Goal: Task Accomplishment & Management: Complete application form

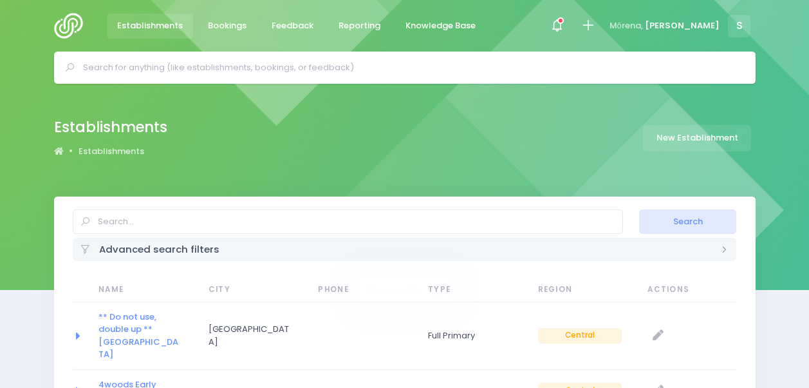
select select "20"
click at [232, 67] on input "text" at bounding box center [410, 67] width 655 height 19
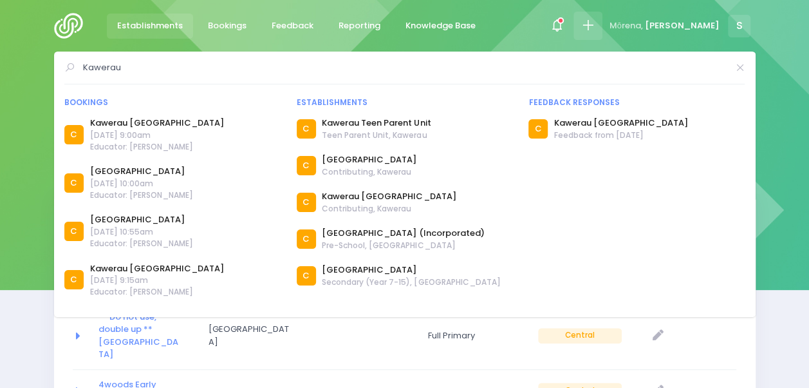
type input "Kawerau"
click at [595, 27] on icon at bounding box center [588, 25] width 15 height 15
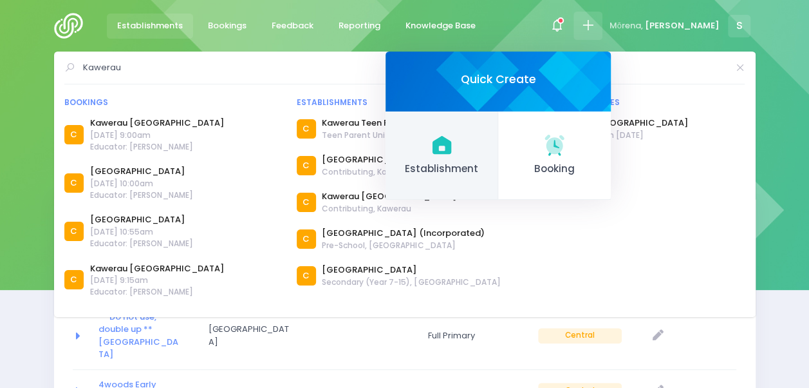
click at [472, 165] on span "Establishment" at bounding box center [442, 169] width 91 height 15
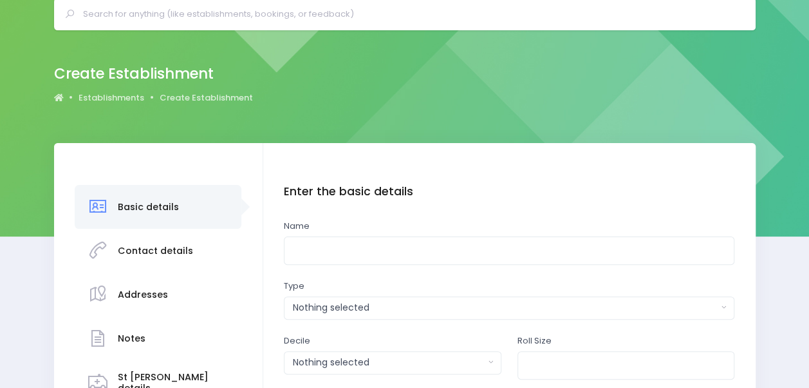
scroll to position [54, 0]
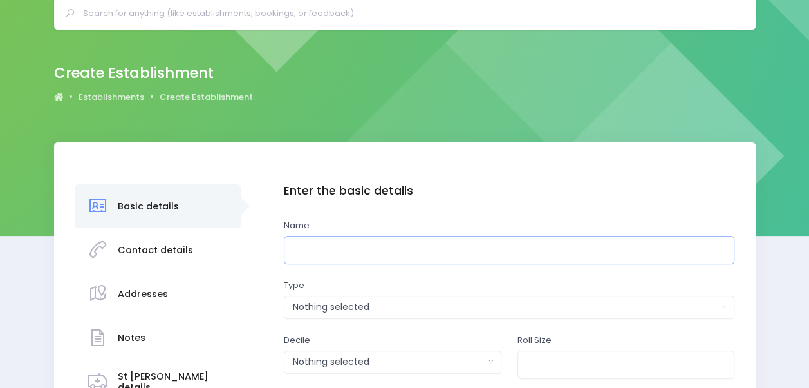
click at [336, 250] on input "text" at bounding box center [509, 250] width 451 height 29
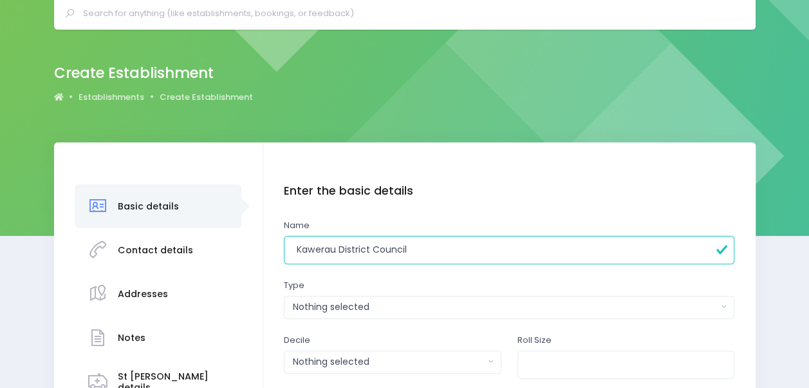
type input "Kawerau District Council"
click at [368, 308] on div "Nothing selected" at bounding box center [505, 307] width 425 height 14
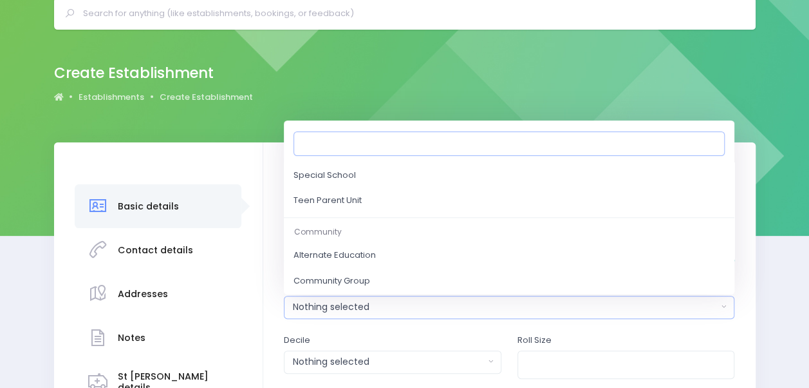
scroll to position [585, 0]
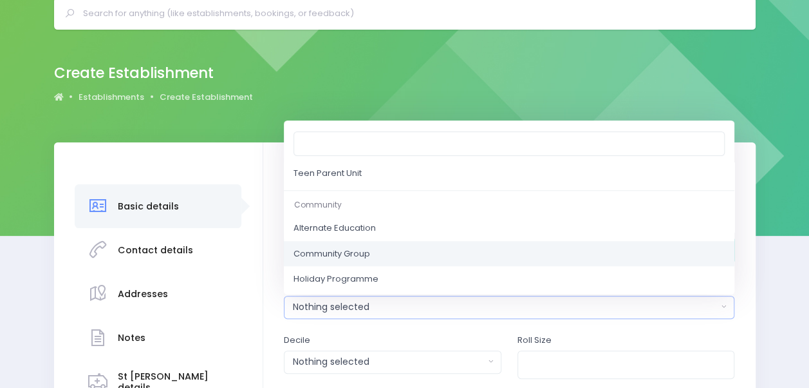
click at [405, 250] on link "Community Group" at bounding box center [509, 253] width 451 height 26
select select "Community Group"
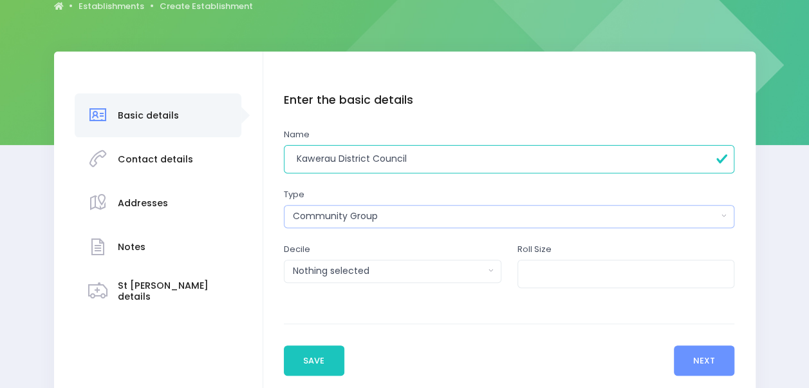
scroll to position [145, 0]
drag, startPoint x: 421, startPoint y: 161, endPoint x: 274, endPoint y: 153, distance: 147.0
click at [274, 153] on div "Enter the basic details Name Kawerau District Council Type Casual-Education and…" at bounding box center [509, 234] width 492 height 366
type input "Mayor's Task Force for Jobs Kawerau"
click at [592, 276] on input "number" at bounding box center [627, 273] width 218 height 29
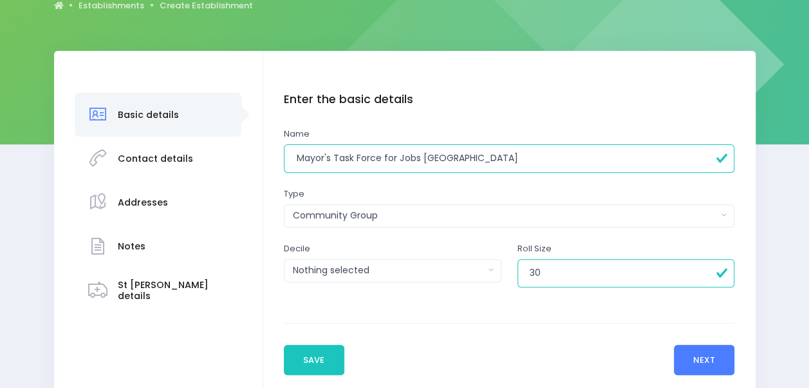
type input "30"
click at [714, 357] on button "Next" at bounding box center [704, 359] width 61 height 31
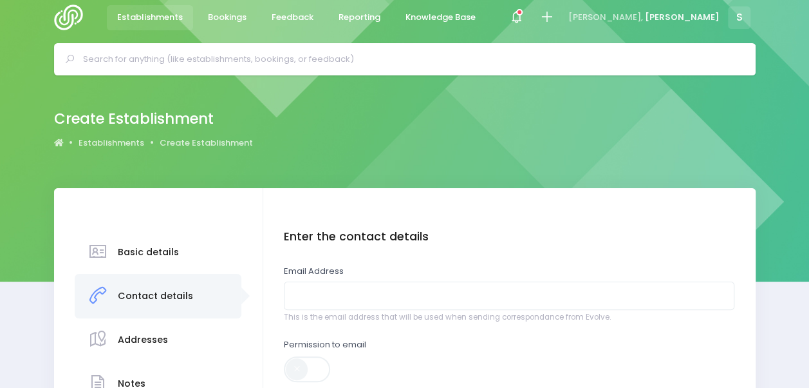
scroll to position [0, 0]
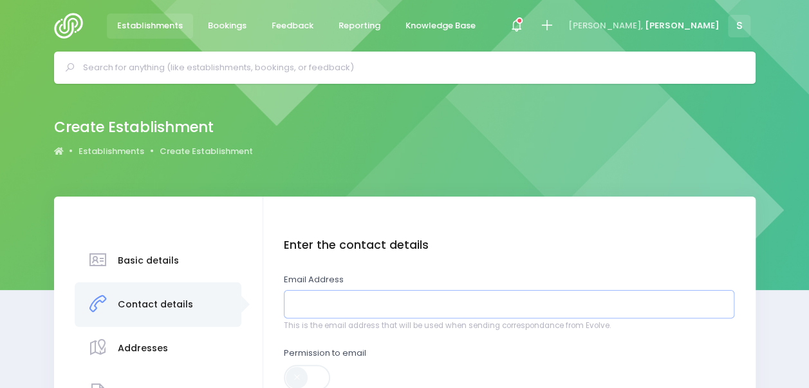
click at [436, 303] on input "email" at bounding box center [509, 304] width 451 height 29
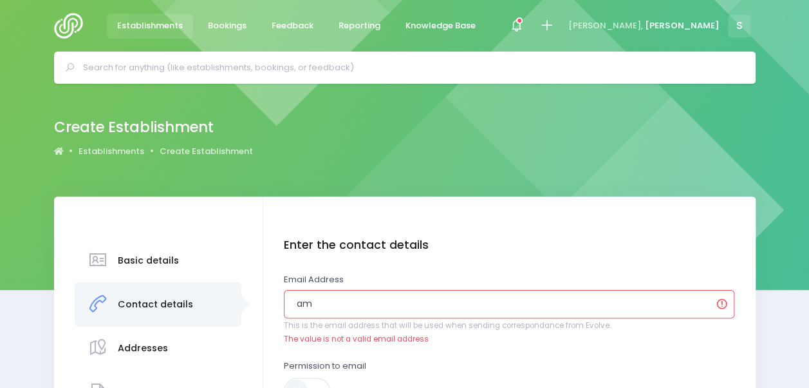
drag, startPoint x: 330, startPoint y: 298, endPoint x: 266, endPoint y: 300, distance: 63.8
paste input "Amy.Hayes@kaweraudc.govt.nz"
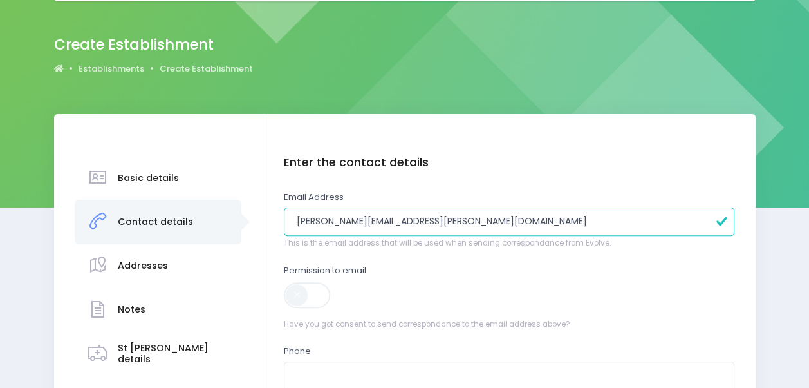
scroll to position [84, 0]
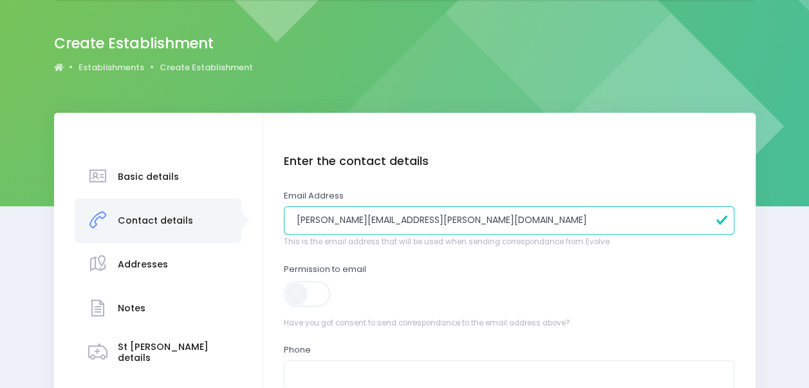
type input "Amy.Hayes@kaweraudc.govt.nz"
click at [312, 286] on span at bounding box center [308, 294] width 48 height 26
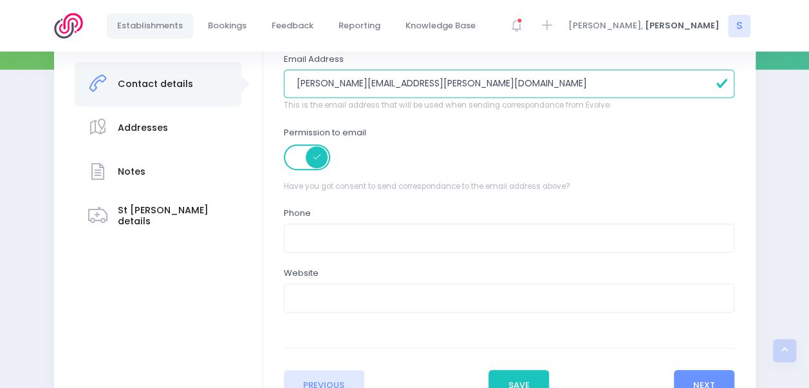
scroll to position [225, 0]
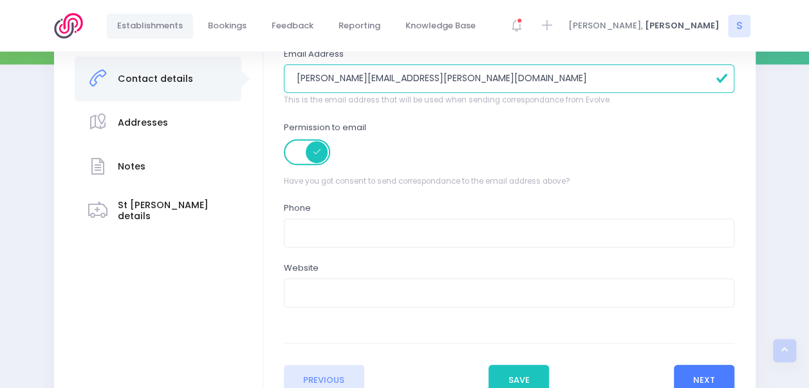
click at [707, 371] on button "Next" at bounding box center [704, 379] width 61 height 31
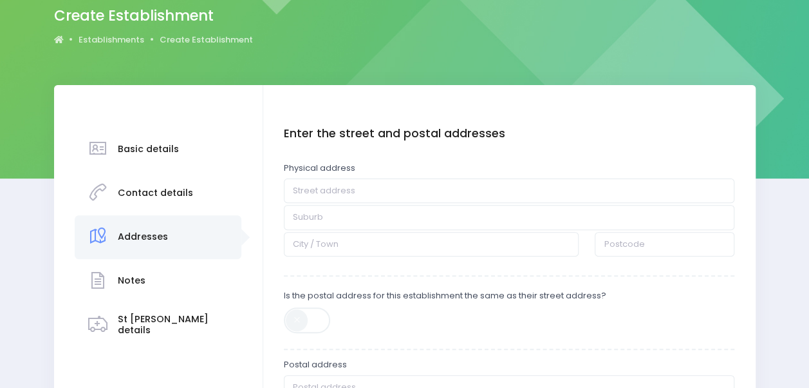
scroll to position [112, 0]
click at [344, 184] on input "text" at bounding box center [509, 190] width 451 height 24
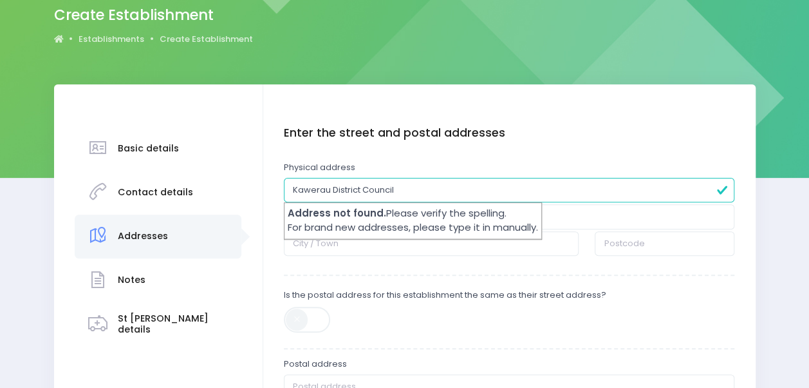
click at [406, 184] on input "Kawerau District Council" at bounding box center [509, 190] width 451 height 24
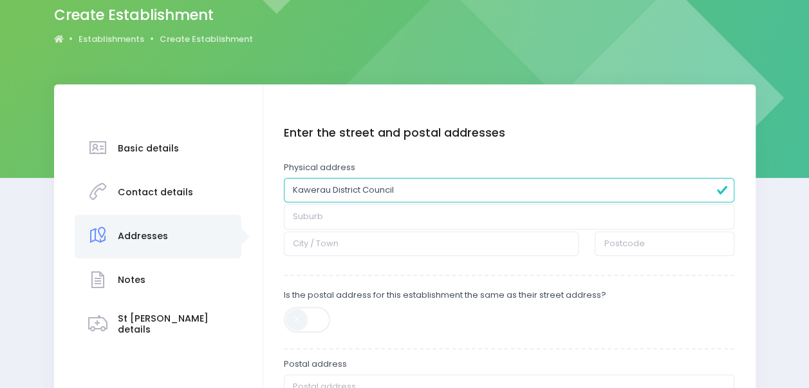
drag, startPoint x: 457, startPoint y: 185, endPoint x: 238, endPoint y: 184, distance: 219.5
click at [238, 184] on div "Basic details Contact details" at bounding box center [405, 333] width 702 height 498
paste input "2 Ranfurly Court, Kawerau"
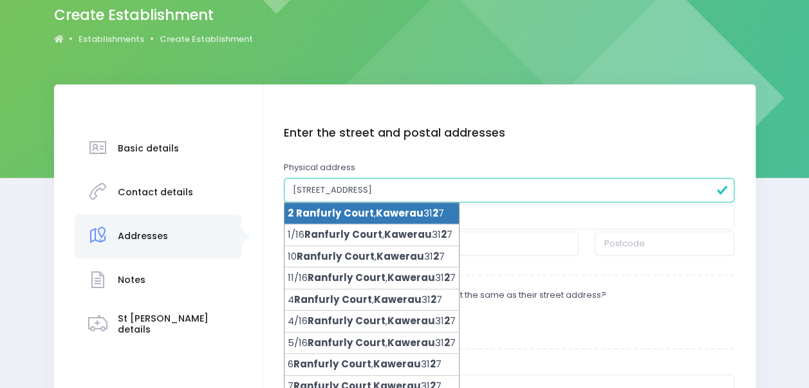
click at [348, 212] on span "Court" at bounding box center [359, 213] width 30 height 14
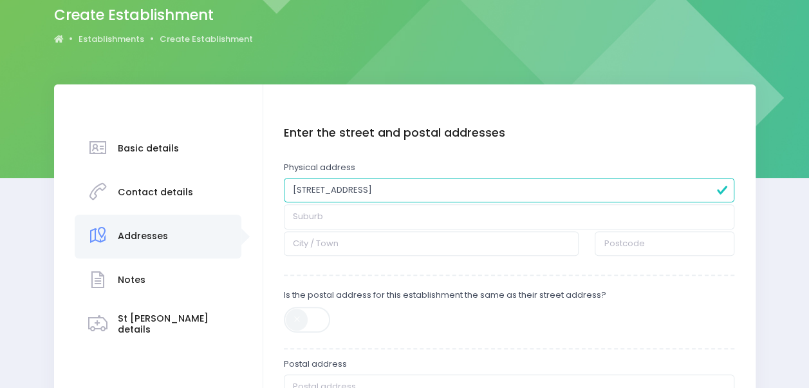
type input "2 Ranfurly Court"
type input "Kawerau"
type input "3127"
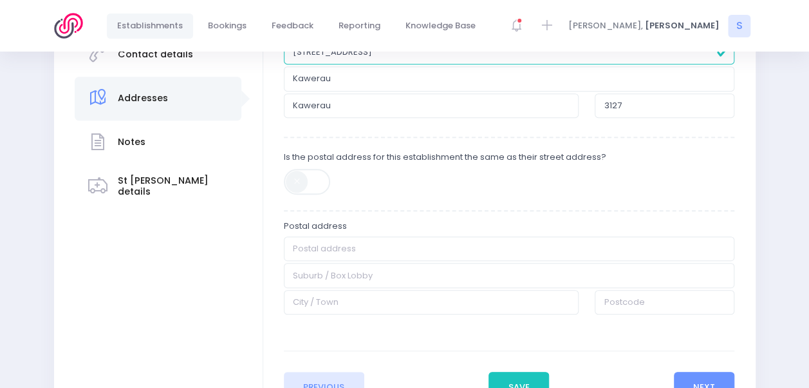
scroll to position [254, 0]
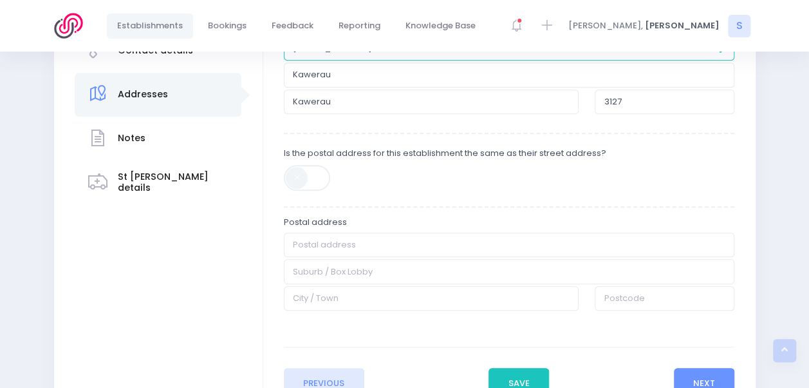
click at [319, 179] on span at bounding box center [308, 178] width 48 height 26
type input "2 Ranfurly Court"
type input "Kawerau"
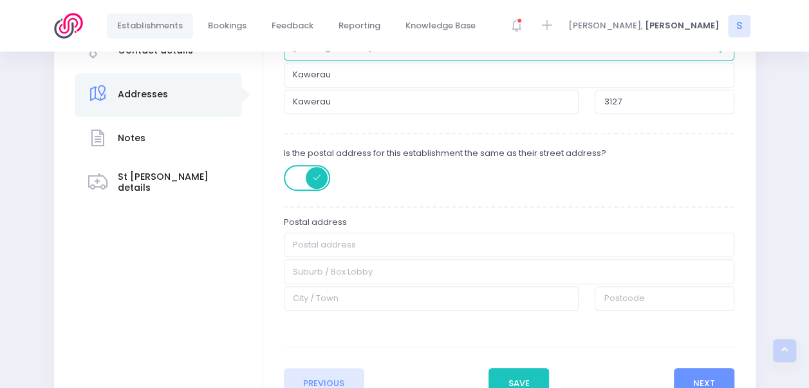
type input "3127"
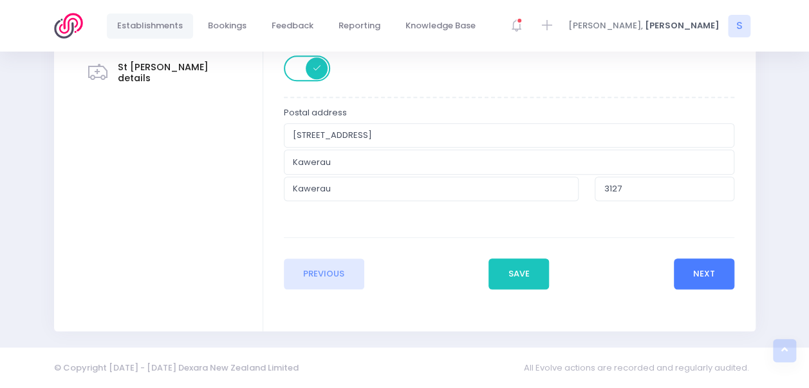
click at [707, 268] on button "Next" at bounding box center [704, 273] width 61 height 31
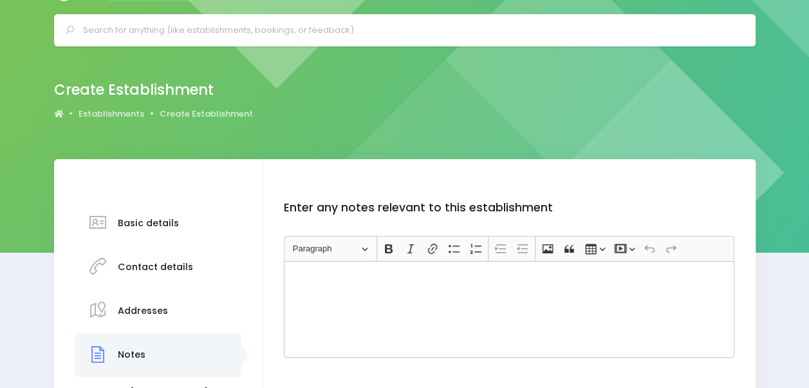
scroll to position [0, 0]
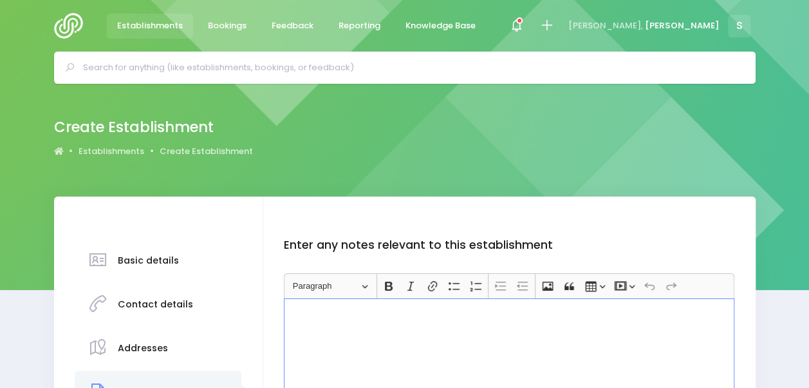
click at [411, 344] on div "Rich Text Editor, main" at bounding box center [509, 346] width 451 height 97
click at [518, 312] on p "MTFJ Kawerau is run by Amy" at bounding box center [509, 312] width 439 height 13
click at [491, 318] on div "MTFJ Kawerau is run by Amy Hay" at bounding box center [509, 346] width 451 height 97
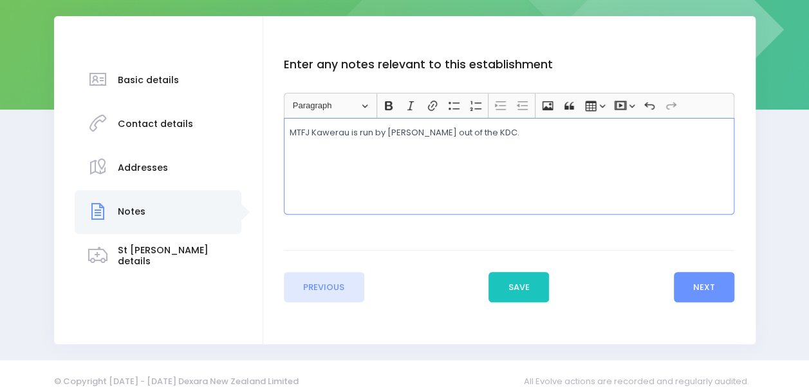
scroll to position [193, 0]
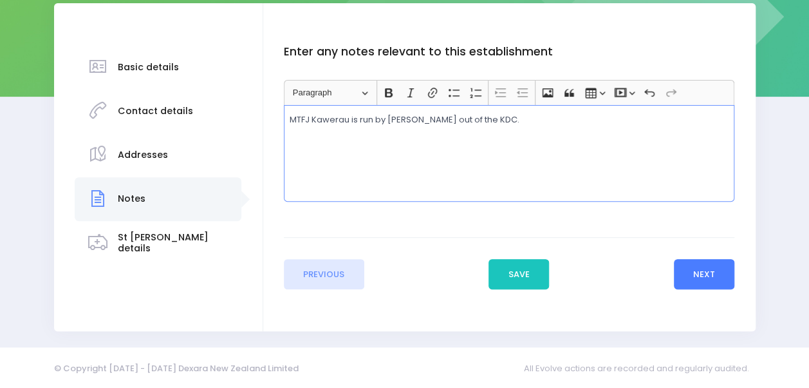
click at [710, 276] on button "Next" at bounding box center [704, 274] width 61 height 31
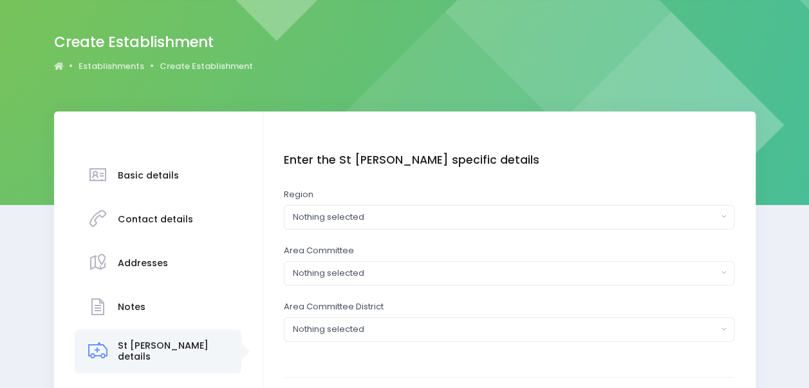
scroll to position [91, 0]
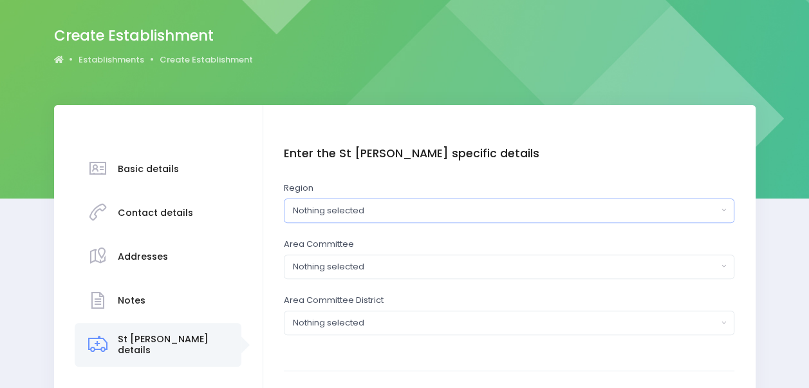
click at [435, 210] on div "Nothing selected" at bounding box center [505, 210] width 425 height 13
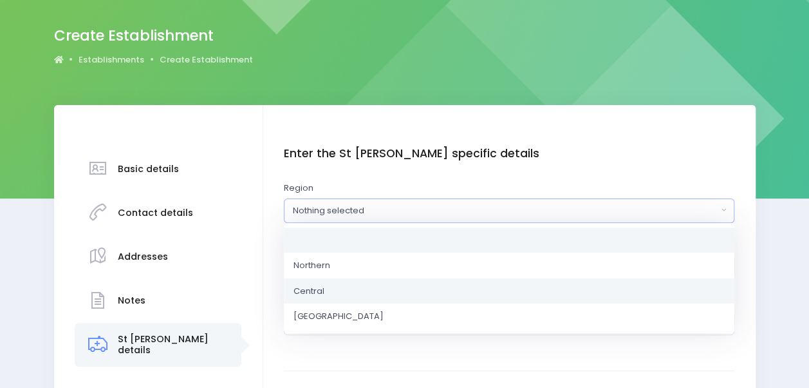
click at [411, 286] on link "Central" at bounding box center [509, 290] width 451 height 26
select select "Central"
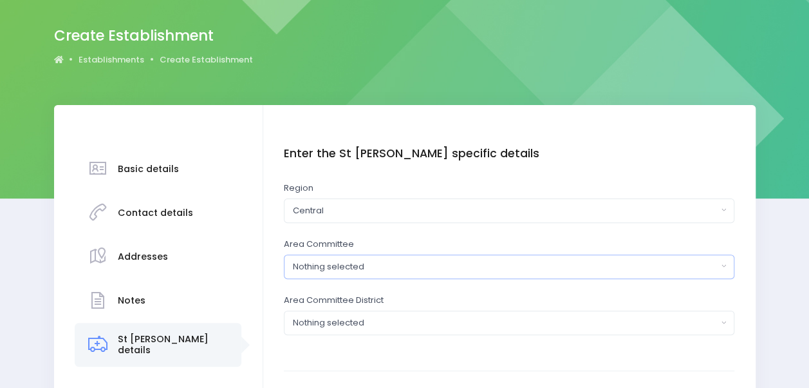
click at [382, 261] on div "Nothing selected" at bounding box center [505, 266] width 425 height 13
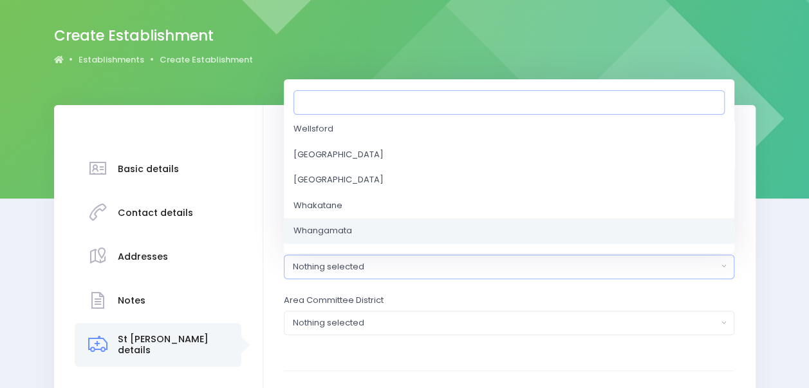
scroll to position [3387, 0]
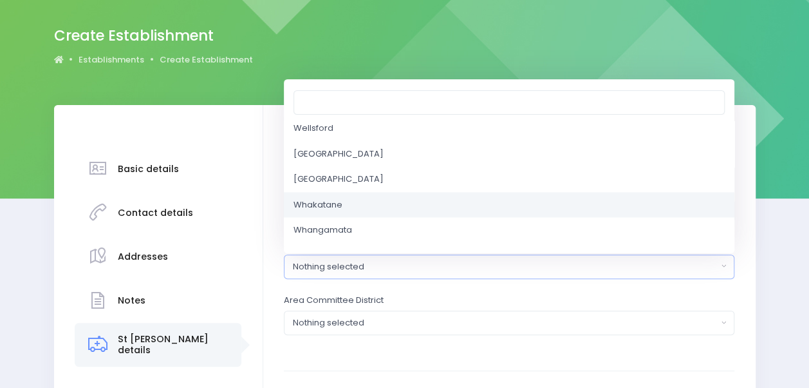
click at [357, 212] on link "Whakatane" at bounding box center [509, 205] width 451 height 26
select select "Whakatane"
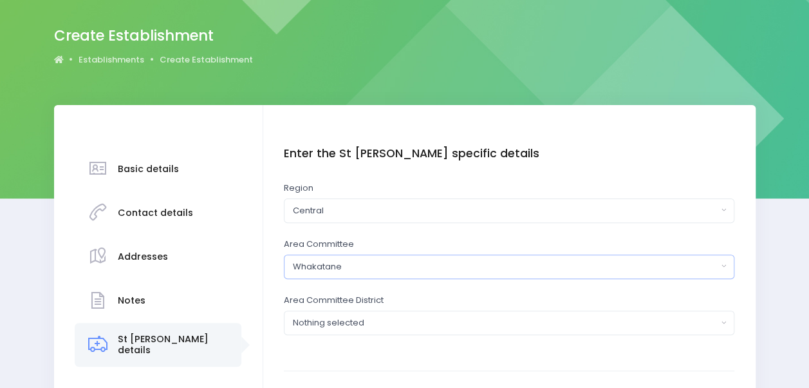
click at [351, 267] on div "Whakatane" at bounding box center [505, 266] width 425 height 13
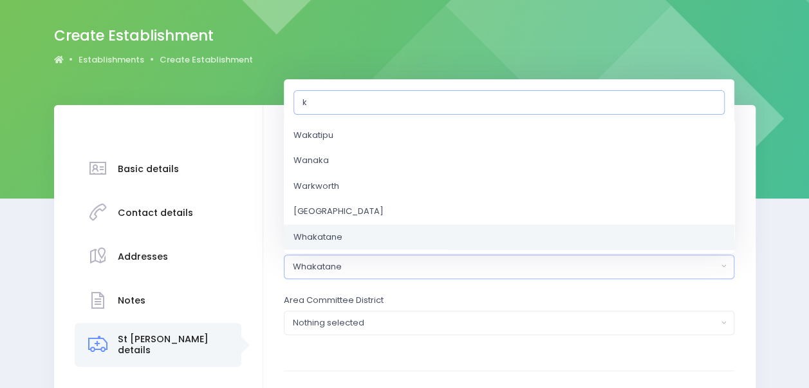
scroll to position [0, 0]
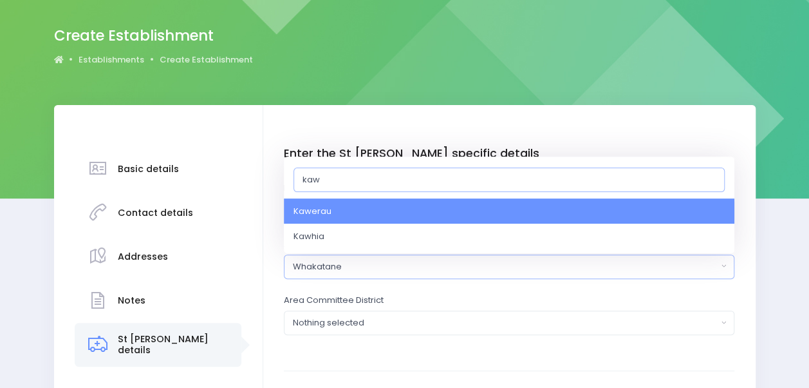
type input "kaw"
click at [360, 217] on link "Kawerau" at bounding box center [509, 211] width 451 height 26
select select "Kawerau"
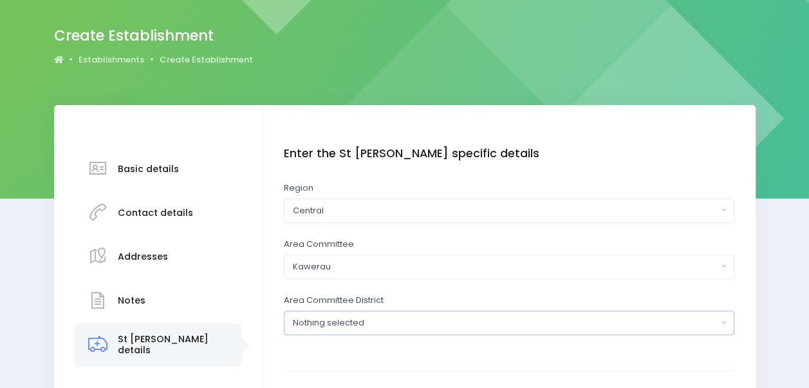
click at [342, 317] on div "Nothing selected" at bounding box center [505, 322] width 425 height 13
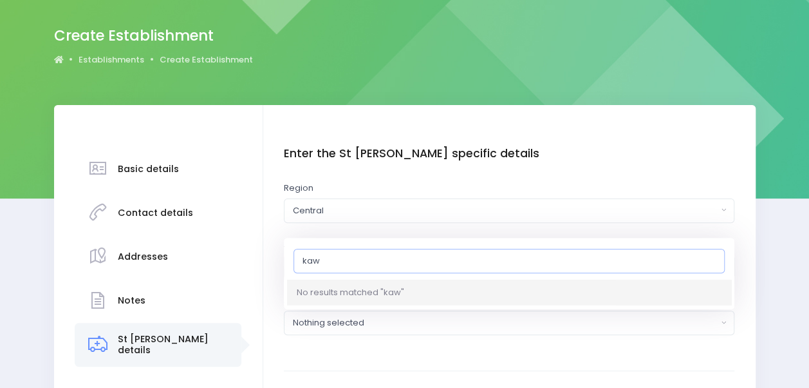
type input "kaw"
click at [342, 317] on div "Nothing selected" at bounding box center [505, 322] width 425 height 13
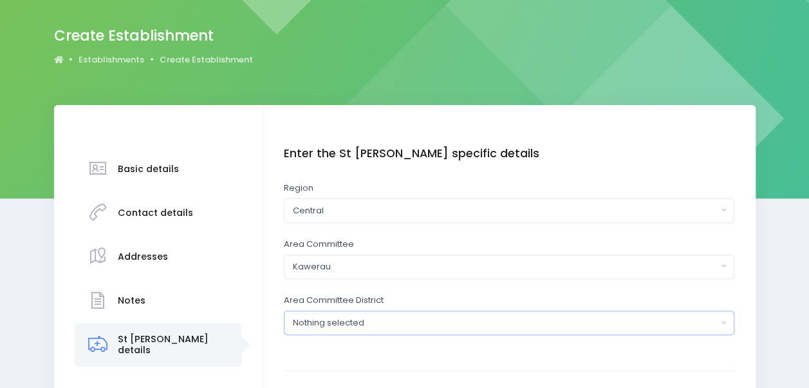
click at [342, 317] on div "Nothing selected" at bounding box center [505, 322] width 425 height 13
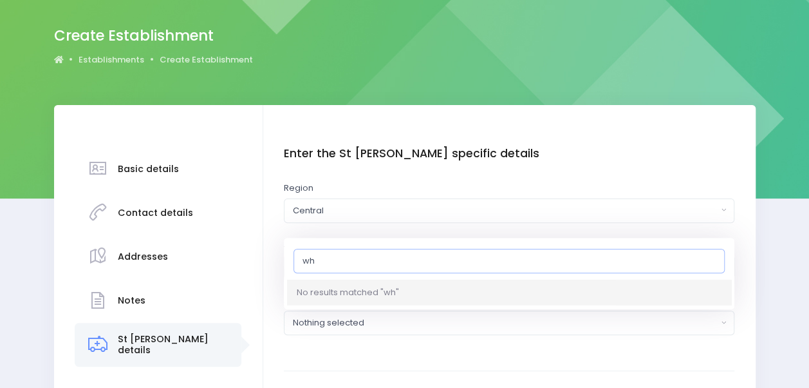
type input "w"
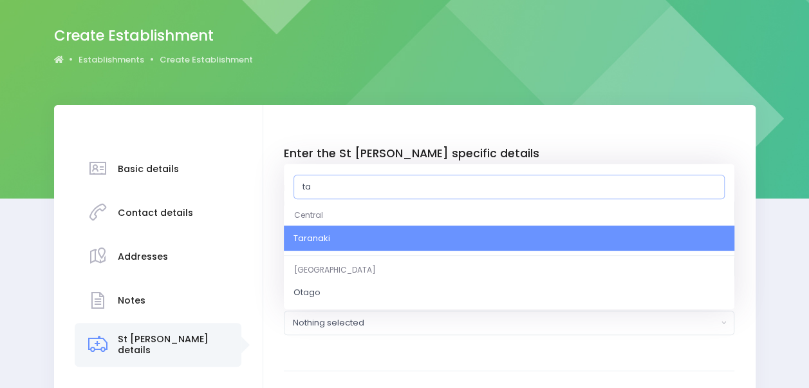
type input "t"
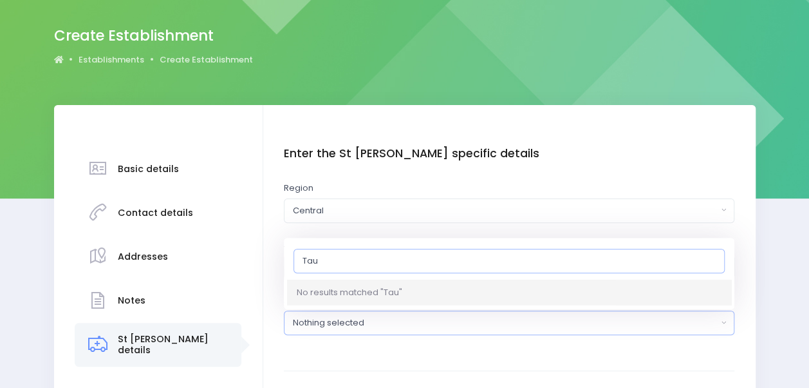
drag, startPoint x: 332, startPoint y: 264, endPoint x: 277, endPoint y: 264, distance: 54.7
click at [277, 264] on div "Enter the basic details Name Mayor's Task Force for Jobs Kawerau Type Casual-Ed…" at bounding box center [509, 285] width 467 height 276
type input "Tau"
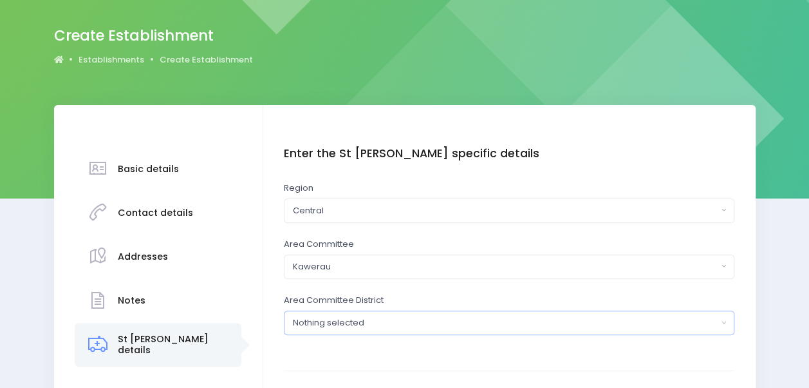
click at [359, 326] on div "Nothing selected" at bounding box center [505, 322] width 425 height 13
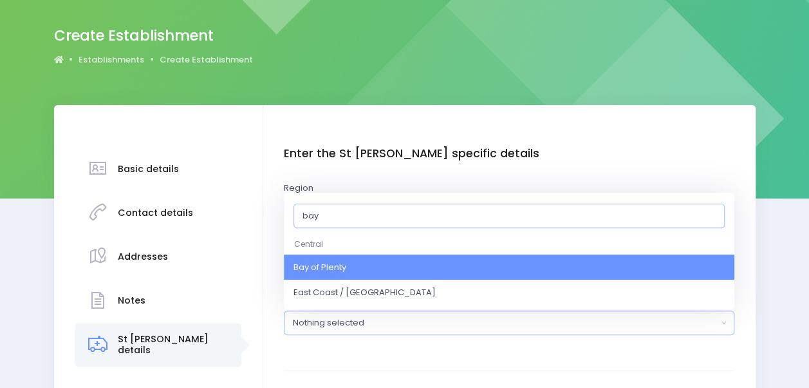
type input "bay"
click at [367, 264] on link "Bay of Plenty" at bounding box center [509, 267] width 451 height 26
select select "Bay of Plenty"
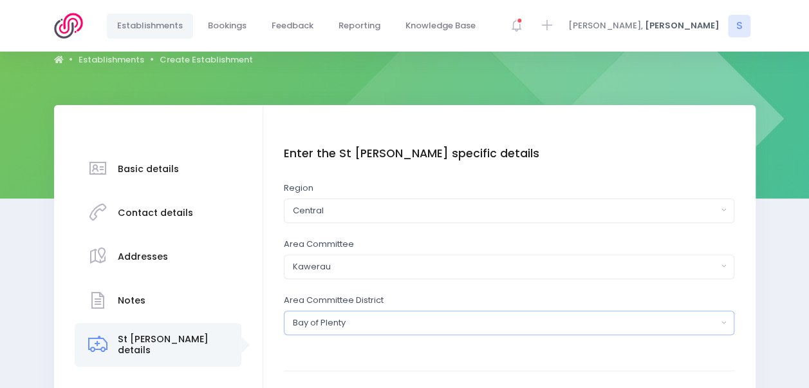
scroll to position [224, 0]
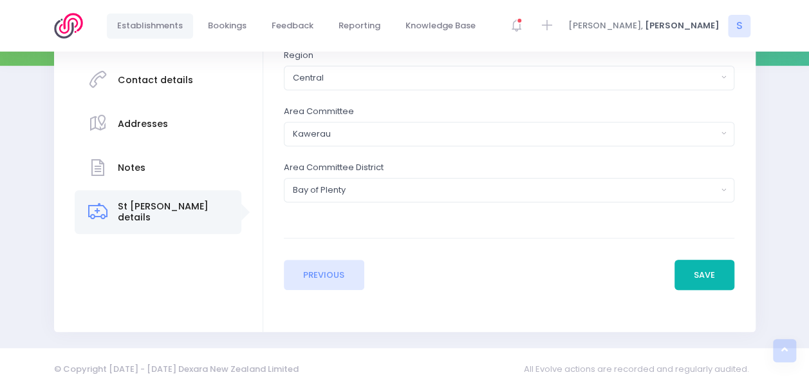
click at [709, 278] on button "Save" at bounding box center [705, 274] width 61 height 31
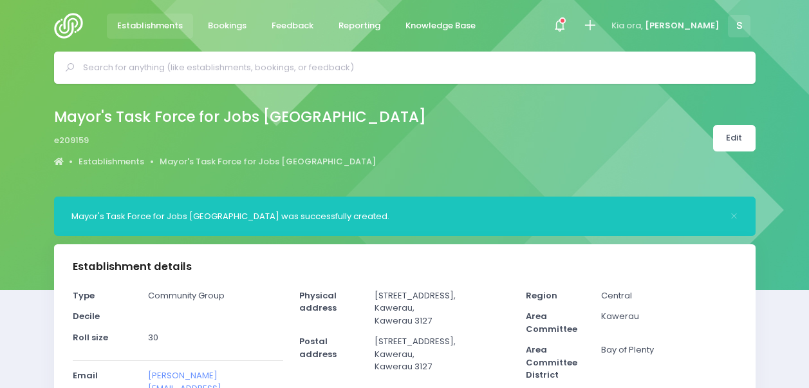
select select "5"
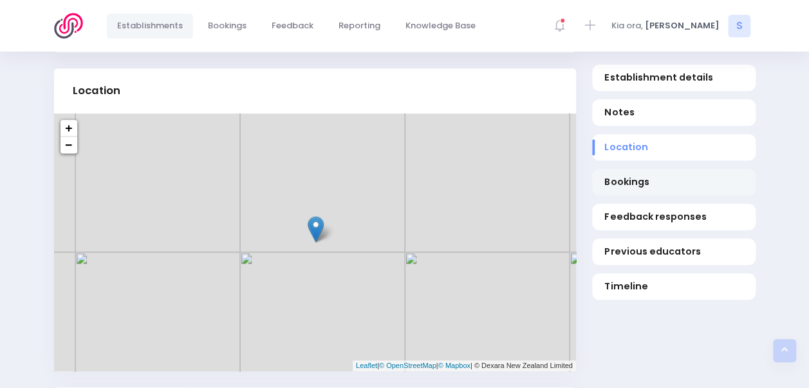
click at [630, 174] on link "Bookings" at bounding box center [674, 182] width 164 height 26
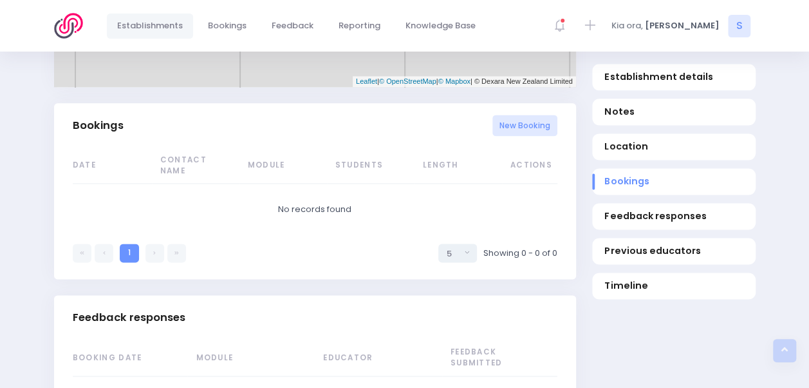
scroll to position [818, 0]
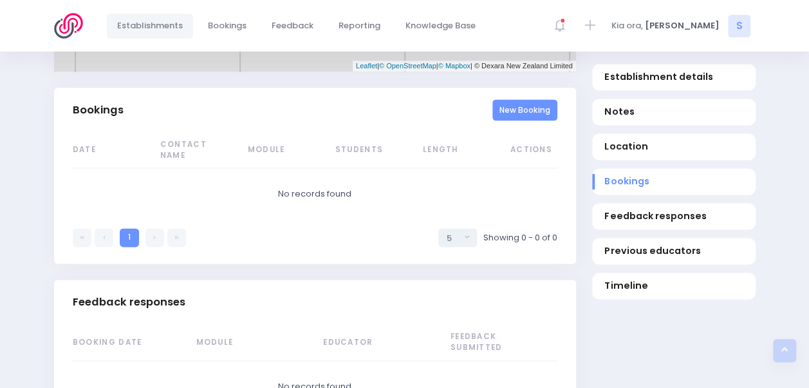
click at [539, 99] on link "New Booking" at bounding box center [524, 109] width 65 height 21
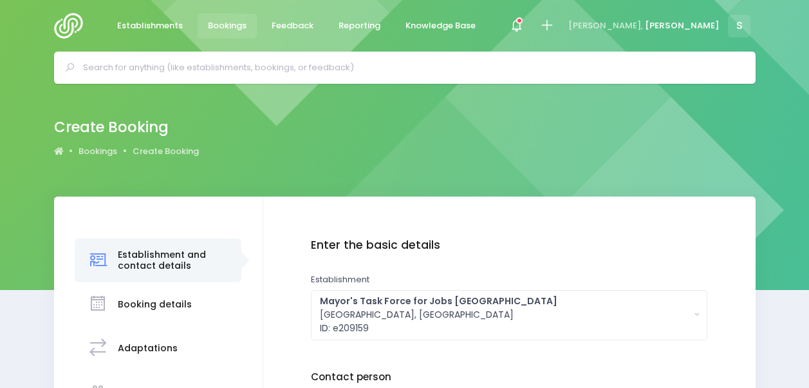
scroll to position [155, 0]
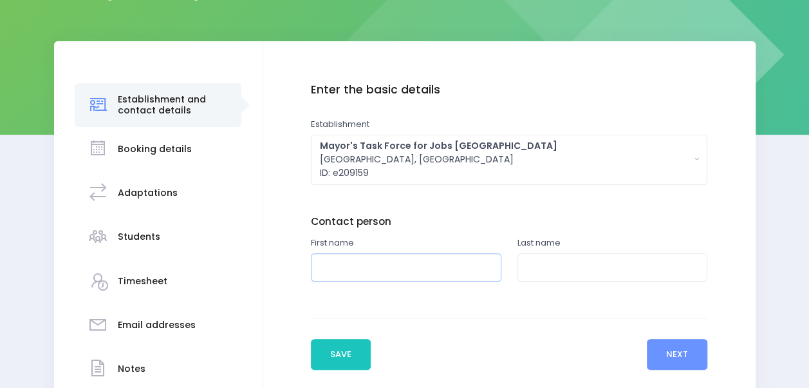
click at [406, 261] on input "text" at bounding box center [406, 267] width 191 height 29
type input "Amy"
click at [548, 265] on input "text" at bounding box center [613, 267] width 191 height 29
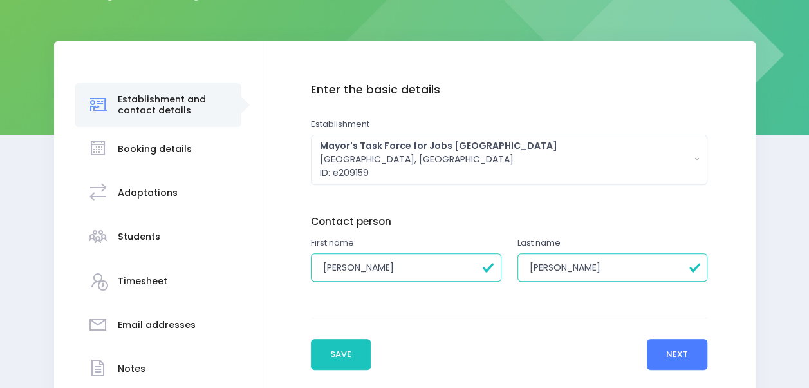
type input "Hayes"
click at [668, 347] on button "Next" at bounding box center [677, 354] width 61 height 31
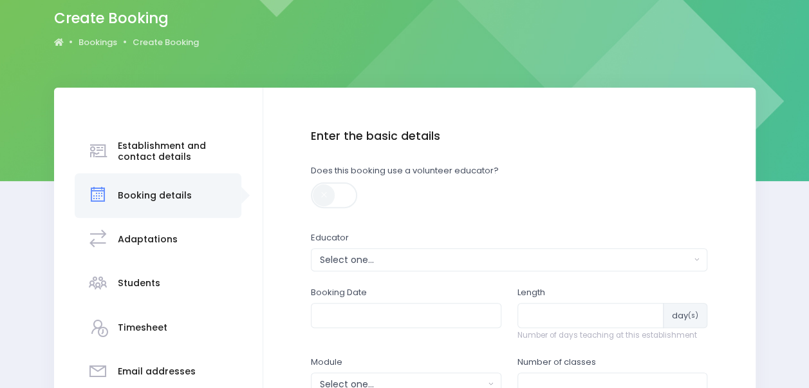
scroll to position [109, 0]
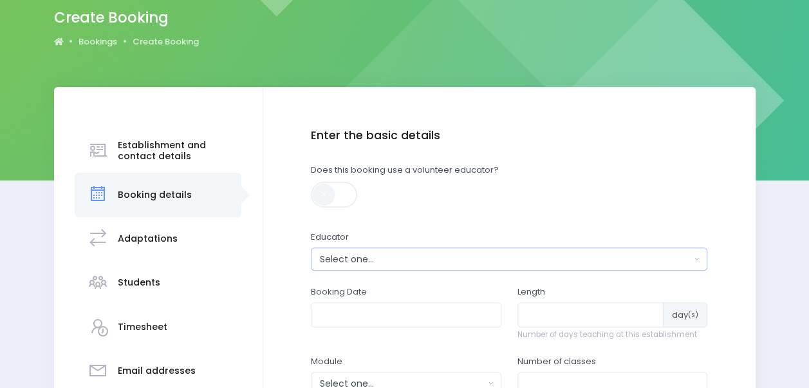
click at [398, 259] on div "Select one..." at bounding box center [505, 259] width 371 height 14
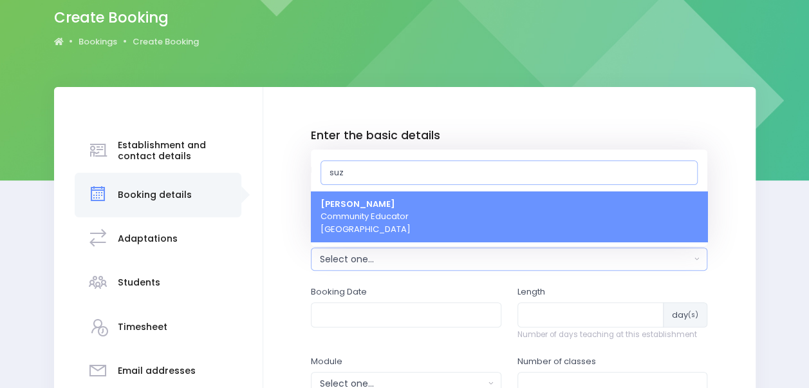
type input "suz"
click at [406, 221] on span "Suzanne Woods Community Educator Central Region" at bounding box center [366, 217] width 90 height 38
select select "129998"
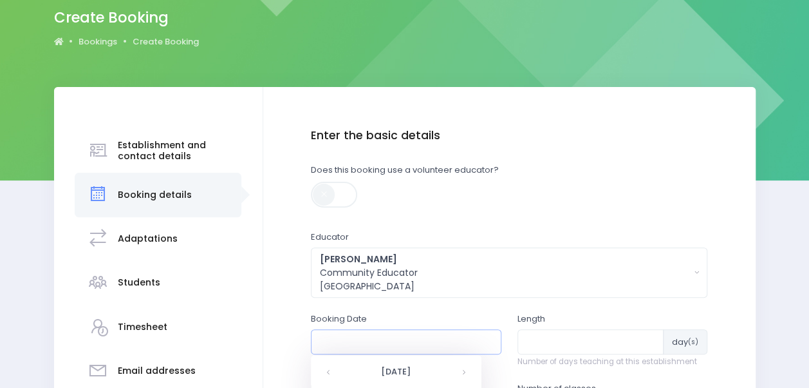
click at [362, 331] on input "text" at bounding box center [406, 341] width 191 height 24
click at [379, 339] on input "text" at bounding box center [406, 341] width 191 height 24
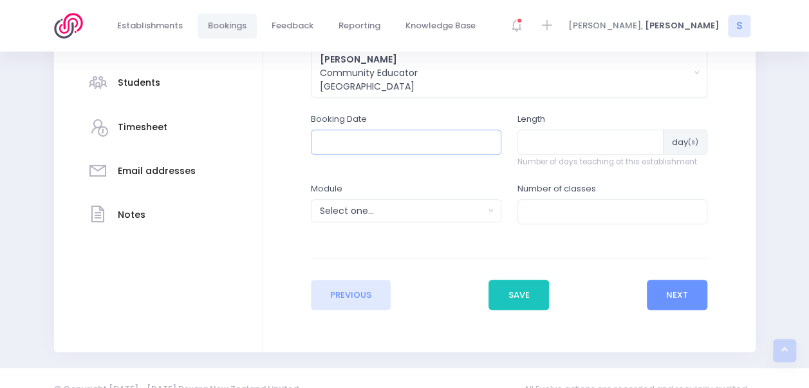
scroll to position [310, 0]
click at [411, 138] on input "text" at bounding box center [406, 140] width 191 height 24
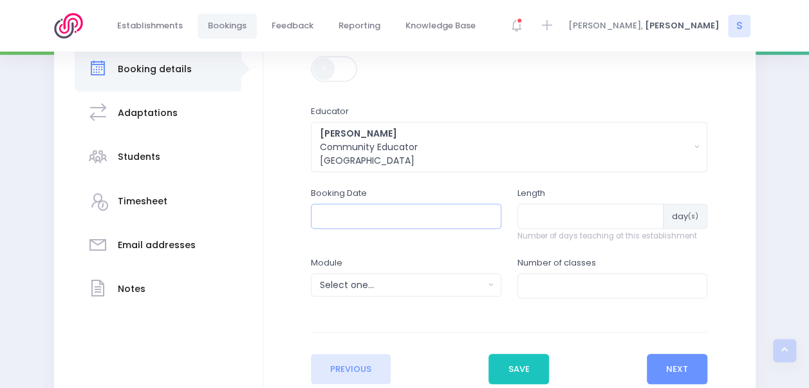
scroll to position [236, 0]
click at [554, 218] on input "number" at bounding box center [591, 215] width 147 height 24
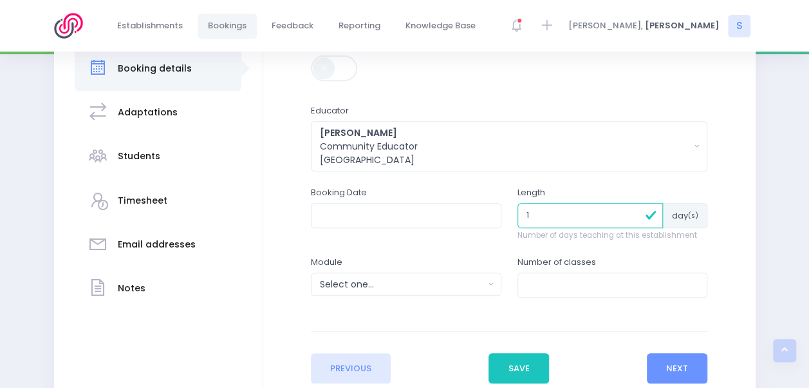
type input "1"
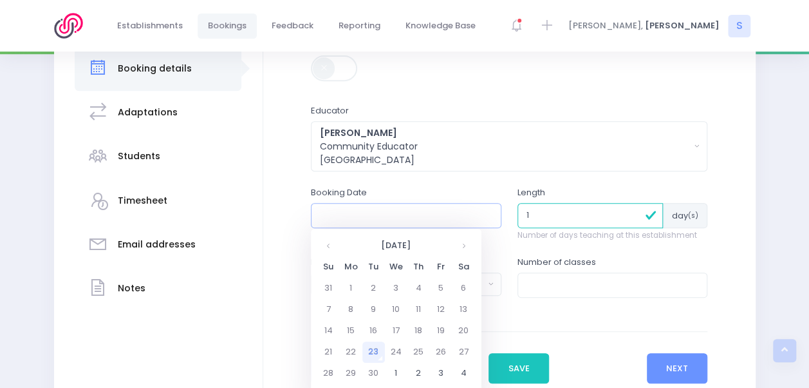
click at [427, 211] on input "text" at bounding box center [406, 215] width 191 height 24
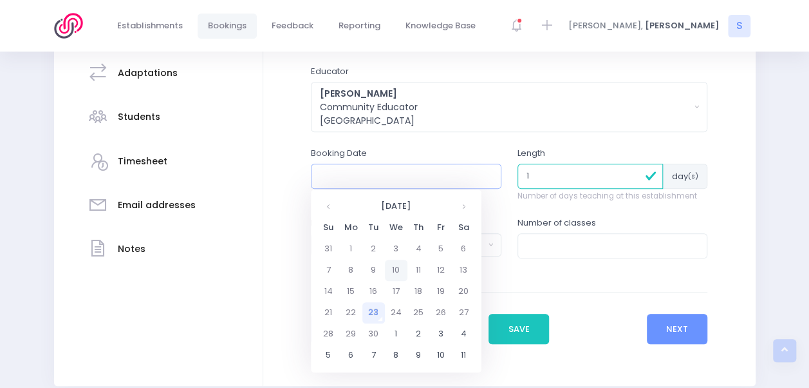
scroll to position [282, 0]
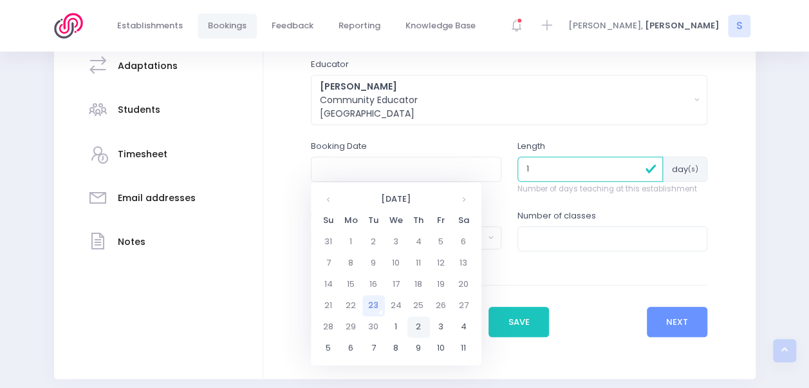
click at [420, 328] on td "2" at bounding box center [418, 326] width 23 height 21
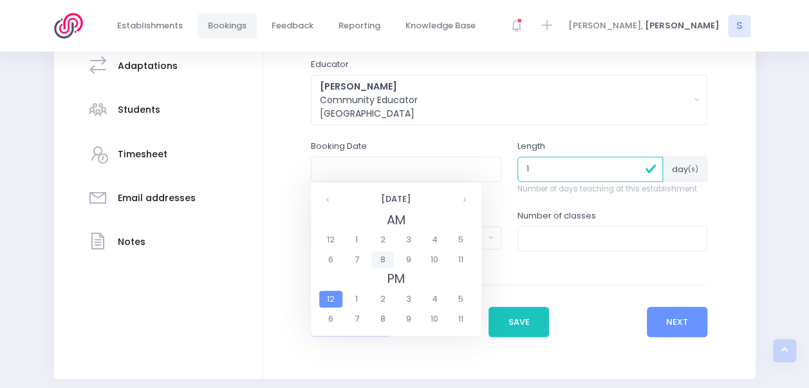
click at [384, 257] on span "8" at bounding box center [382, 259] width 23 height 17
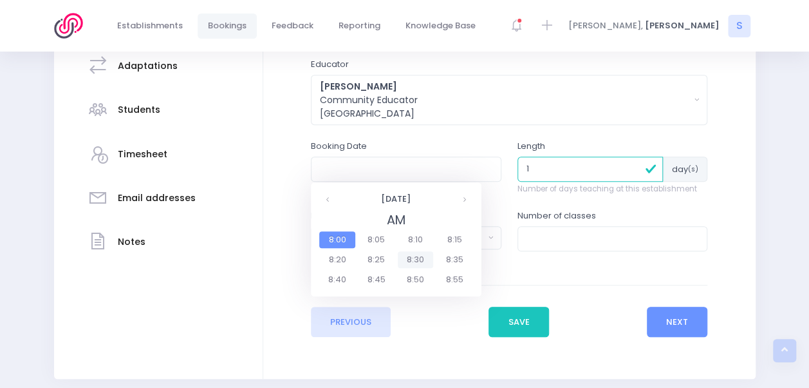
click at [418, 258] on span "8:30" at bounding box center [416, 259] width 36 height 17
type input "02/10/2025 08:30 AM"
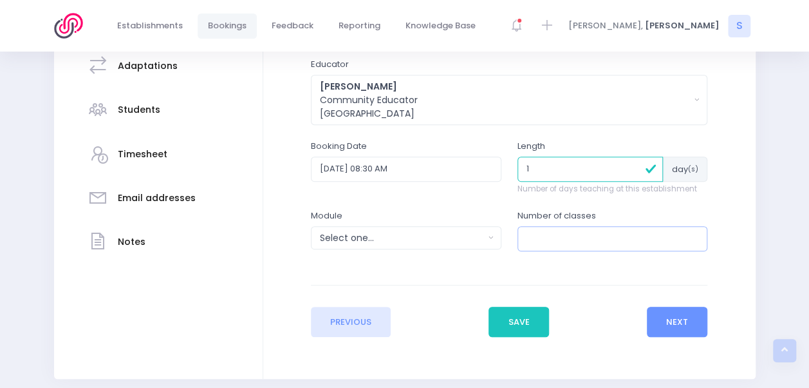
click at [552, 239] on input "number" at bounding box center [613, 238] width 191 height 24
type input "1"
click at [679, 321] on button "Next" at bounding box center [677, 321] width 61 height 31
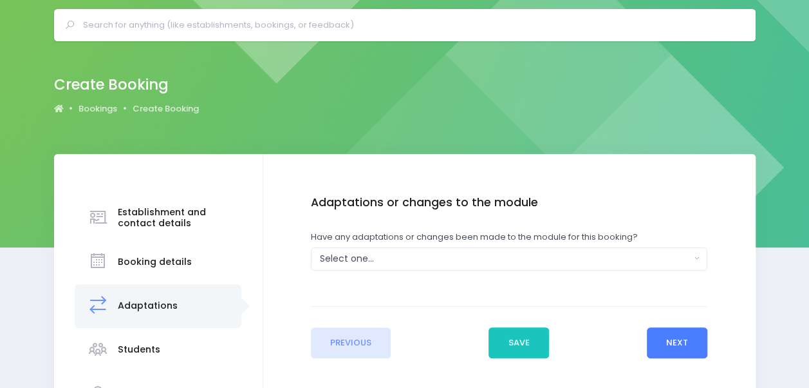
scroll to position [0, 0]
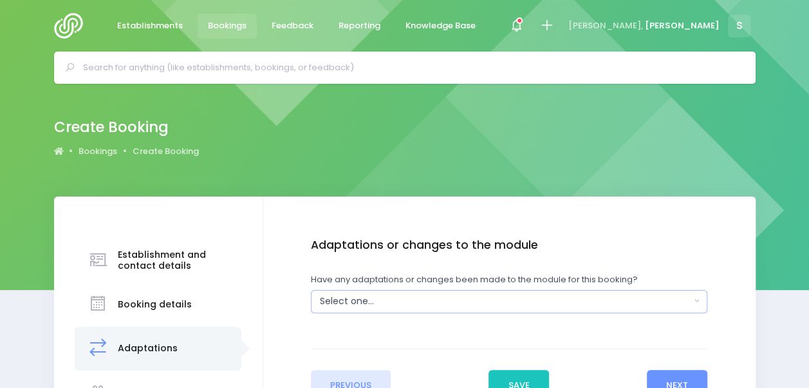
click at [389, 300] on div "Select one..." at bounding box center [505, 301] width 371 height 14
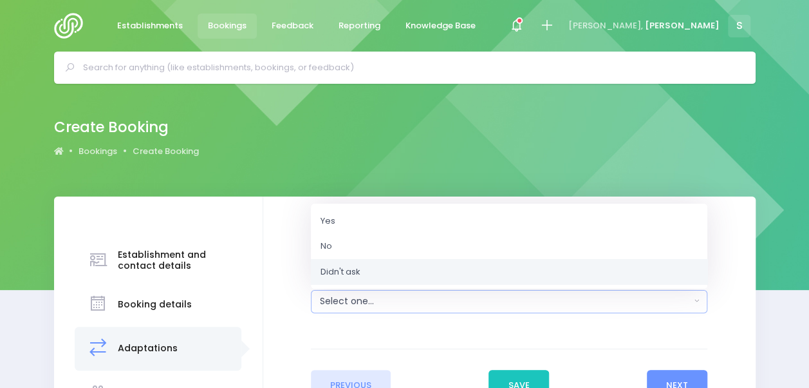
click at [350, 270] on span "Didn't ask" at bounding box center [341, 271] width 40 height 13
select select "Unknown"
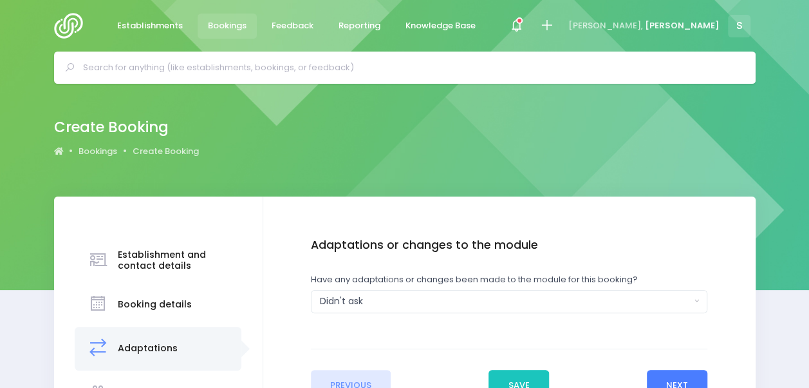
click at [673, 381] on button "Next" at bounding box center [677, 384] width 61 height 31
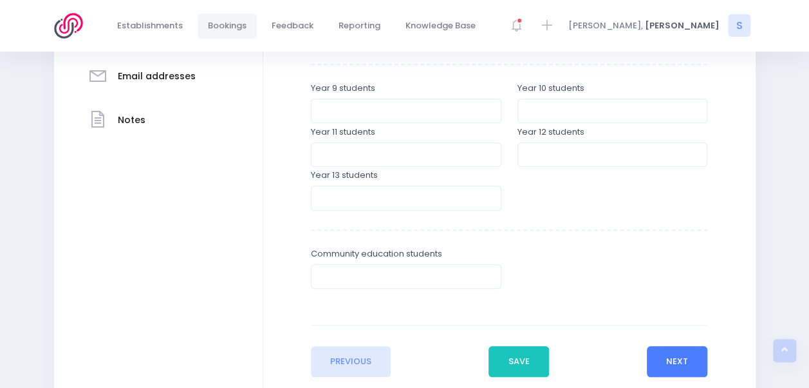
scroll to position [445, 0]
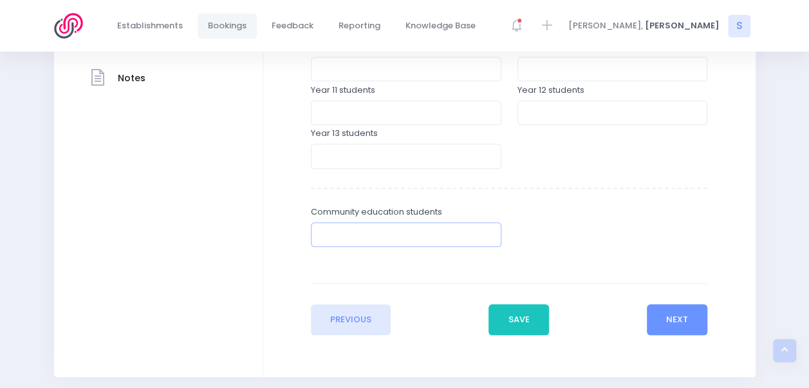
click at [366, 237] on input "number" at bounding box center [406, 234] width 191 height 24
type input "16"
click at [673, 312] on button "Next" at bounding box center [677, 319] width 61 height 31
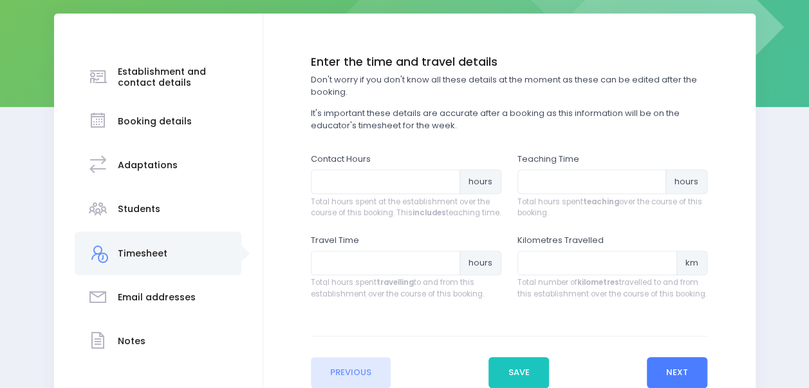
scroll to position [183, 0]
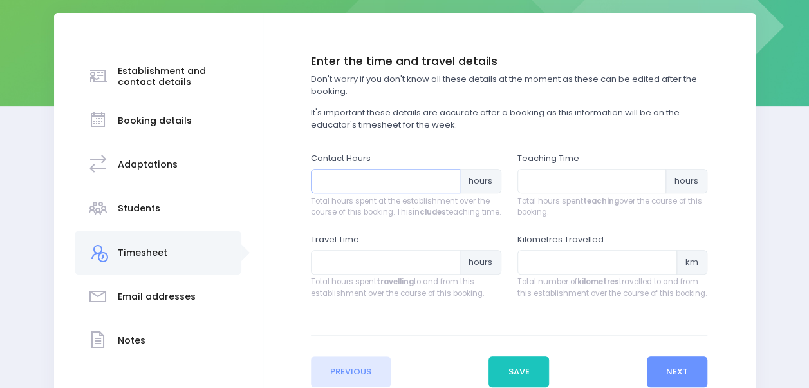
click at [377, 178] on input "number" at bounding box center [385, 181] width 149 height 24
click at [445, 176] on input "0.25" at bounding box center [385, 181] width 149 height 24
click at [445, 176] on input "0.5" at bounding box center [385, 181] width 149 height 24
click at [445, 176] on input "0.75" at bounding box center [385, 181] width 149 height 24
type input "1"
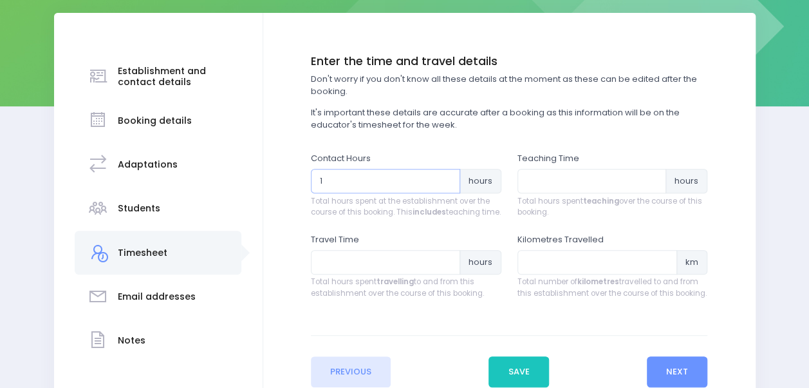
click at [445, 176] on input "1" at bounding box center [385, 181] width 149 height 24
type input "6"
click at [537, 183] on input "number" at bounding box center [592, 181] width 149 height 24
type input "4.8"
click at [389, 267] on input "number" at bounding box center [385, 262] width 149 height 24
